Goal: Task Accomplishment & Management: Manage account settings

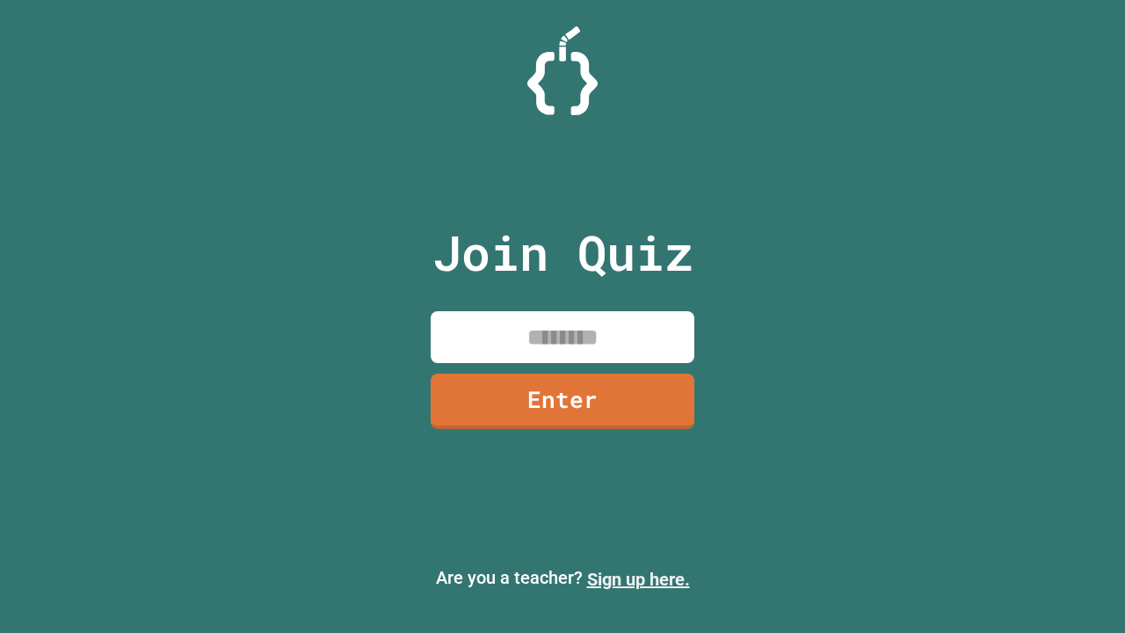
click at [638, 579] on link "Sign up here." at bounding box center [638, 579] width 103 height 21
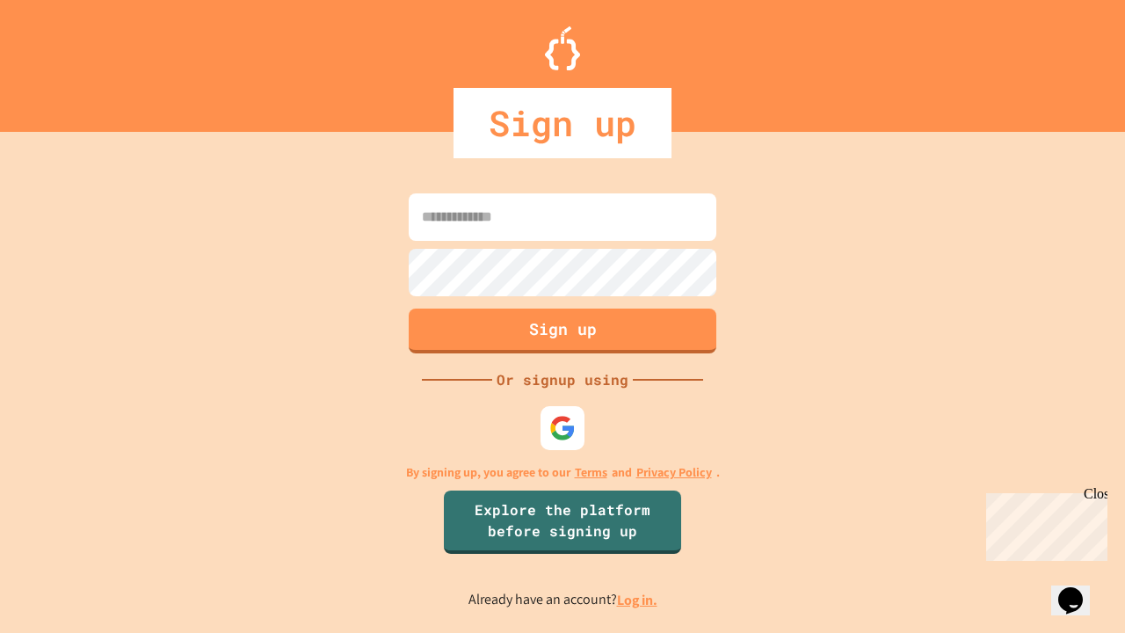
click at [638, 600] on link "Log in." at bounding box center [637, 600] width 40 height 18
